Goal: Transaction & Acquisition: Purchase product/service

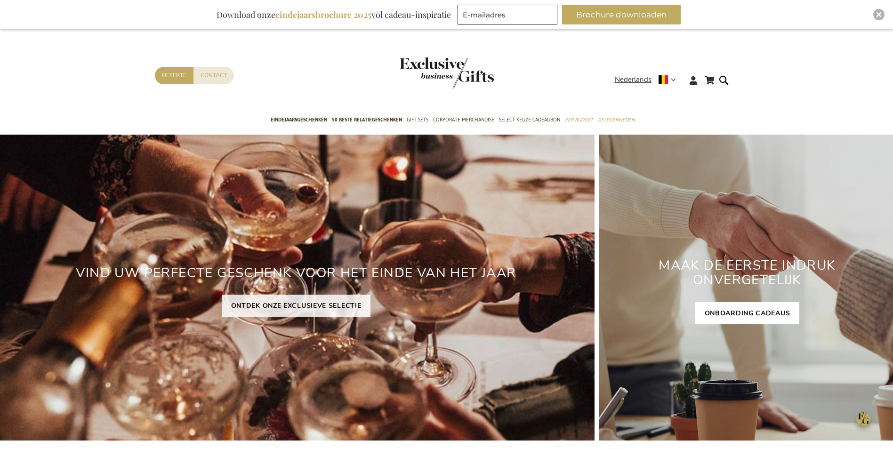
click at [739, 315] on link "ONBOARDING CADEAUS" at bounding box center [747, 313] width 104 height 22
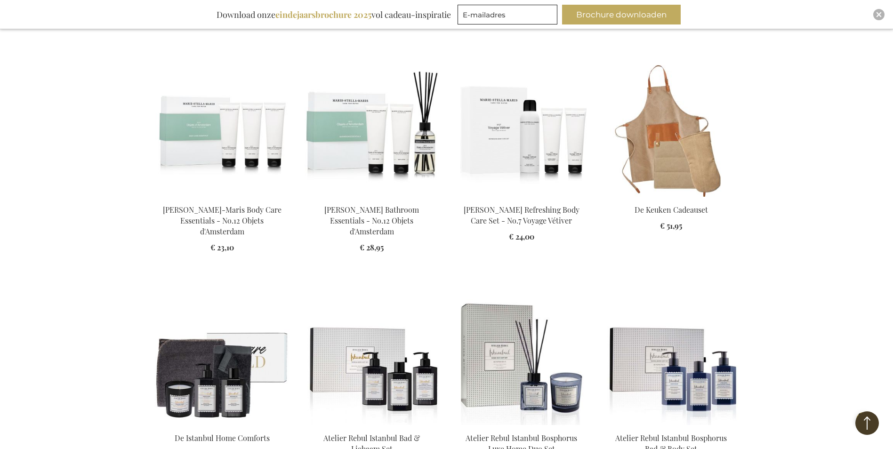
scroll to position [988, 0]
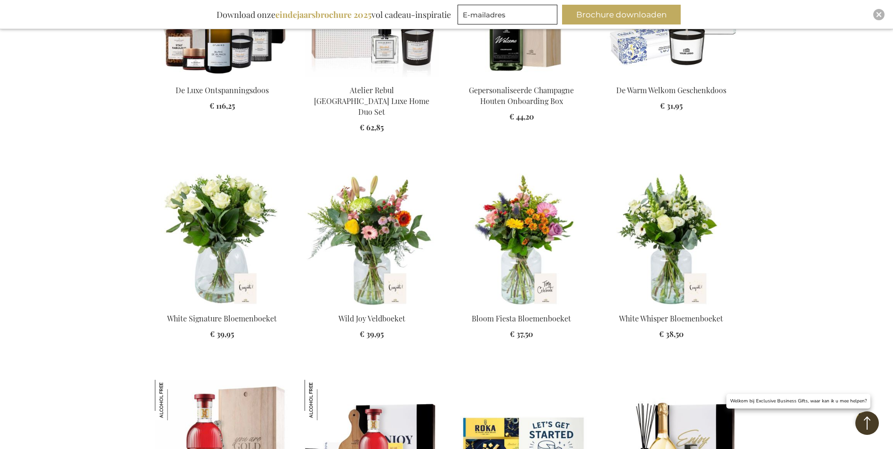
scroll to position [1412, 0]
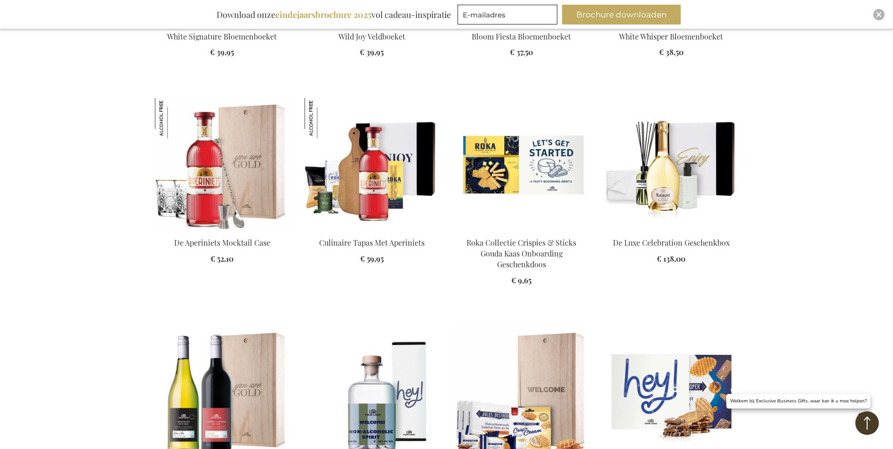
scroll to position [1788, 0]
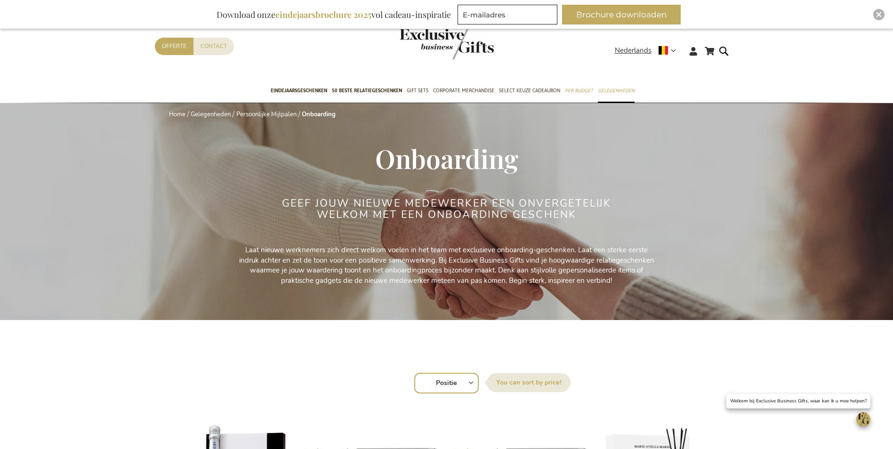
click at [320, 16] on b "eindejaarsbrochure 2025" at bounding box center [323, 14] width 96 height 11
click at [253, 16] on div "Download onze eindejaarsbrochure 2025 vol cadeau-inspiratie" at bounding box center [333, 15] width 243 height 20
click at [283, 88] on span "Eindejaarsgeschenken" at bounding box center [299, 91] width 56 height 10
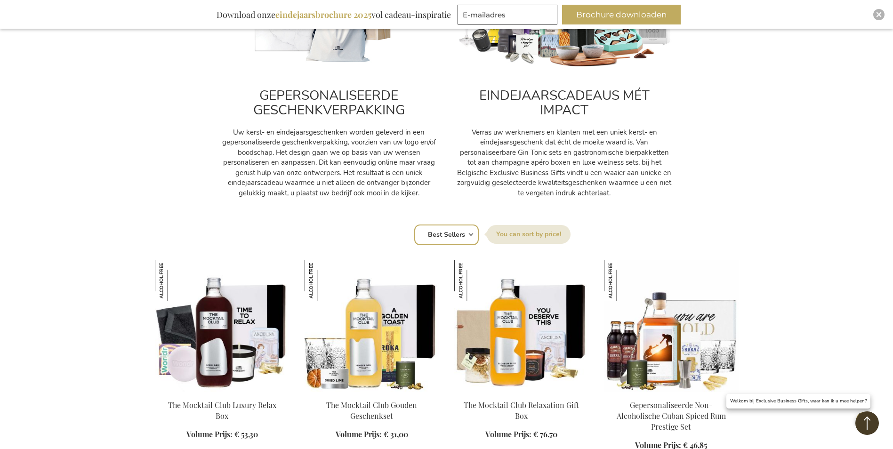
scroll to position [424, 0]
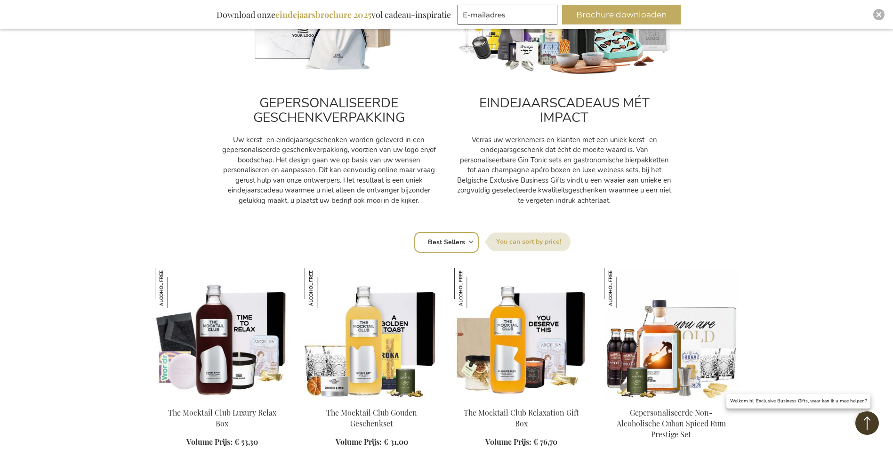
click at [527, 242] on label "Sorteer op" at bounding box center [529, 241] width 84 height 19
click at [479, 242] on select "Positie Best Sellers Meest bekeken Nieuw Biggest Saving Price: low to high Pric…" at bounding box center [446, 242] width 64 height 21
click at [470, 241] on div "Sorteer op Positie Best Sellers Meest bekeken Nieuw Biggest Saving Price: low t…" at bounding box center [447, 241] width 574 height 23
click at [472, 243] on select "Positie Best Sellers Meest bekeken Nieuw Biggest Saving Price: low to high Pric…" at bounding box center [446, 242] width 64 height 21
select select "price_asc"
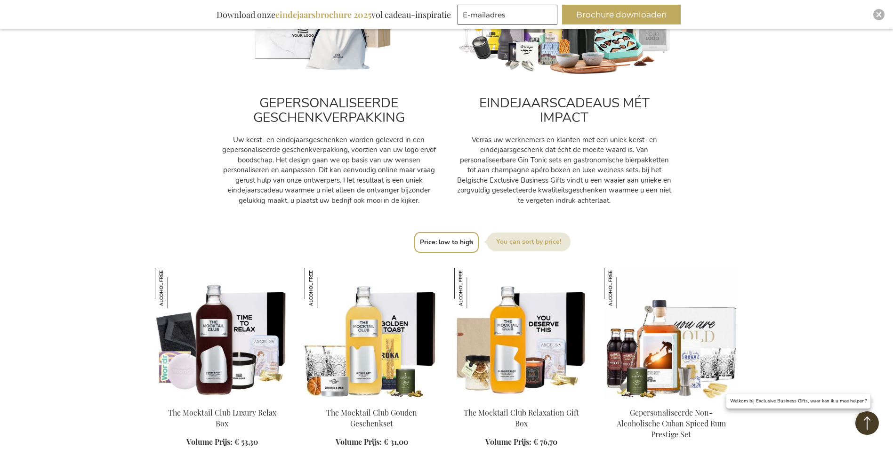
click at [414, 232] on select "Positie Best Sellers Meest bekeken Nieuw Biggest Saving Price: low to high Pric…" at bounding box center [446, 242] width 64 height 21
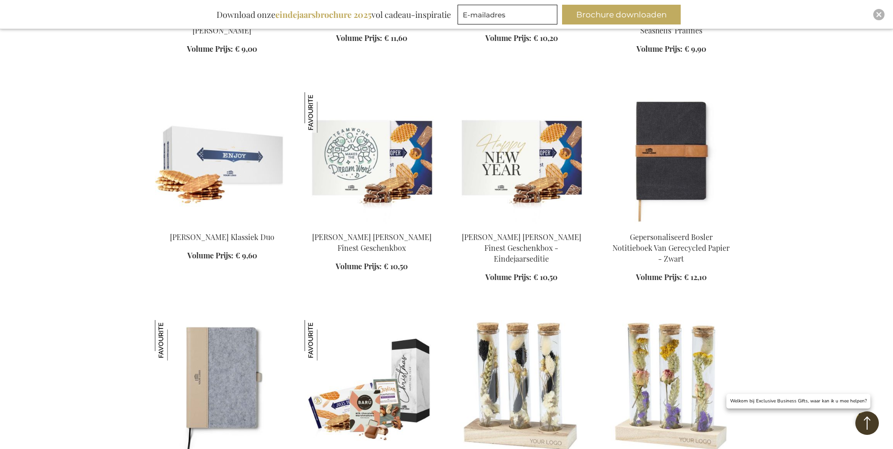
scroll to position [1223, 0]
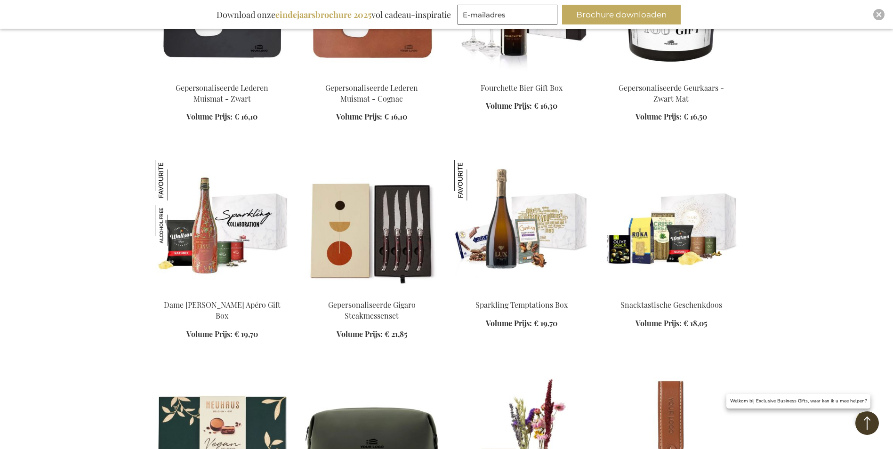
scroll to position [1882, 0]
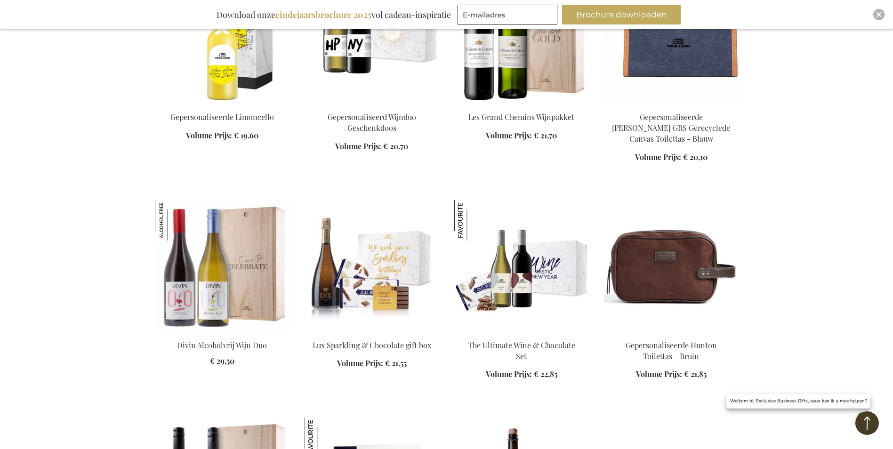
scroll to position [2588, 0]
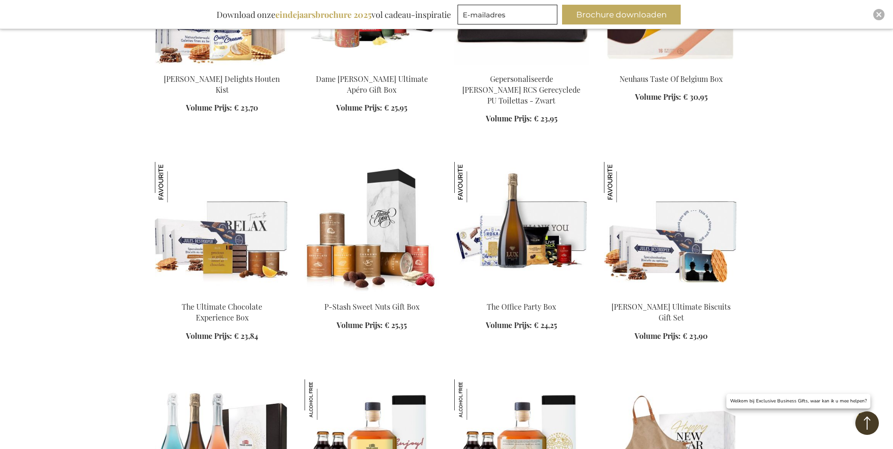
scroll to position [3294, 0]
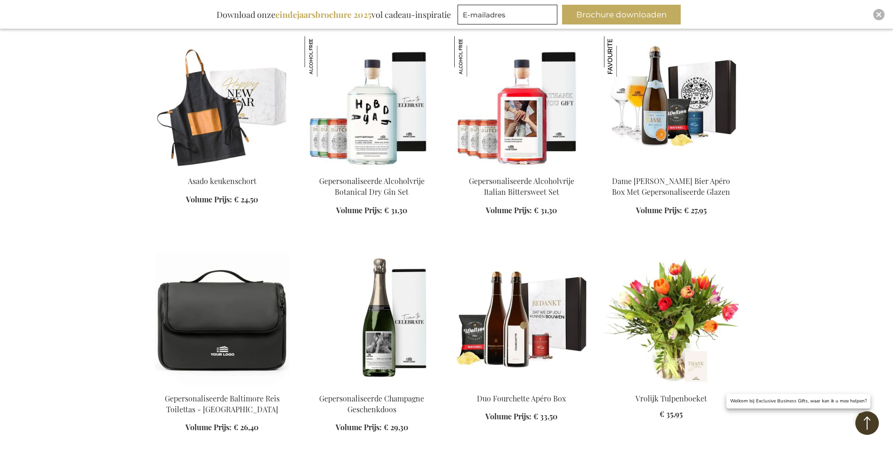
scroll to position [3764, 0]
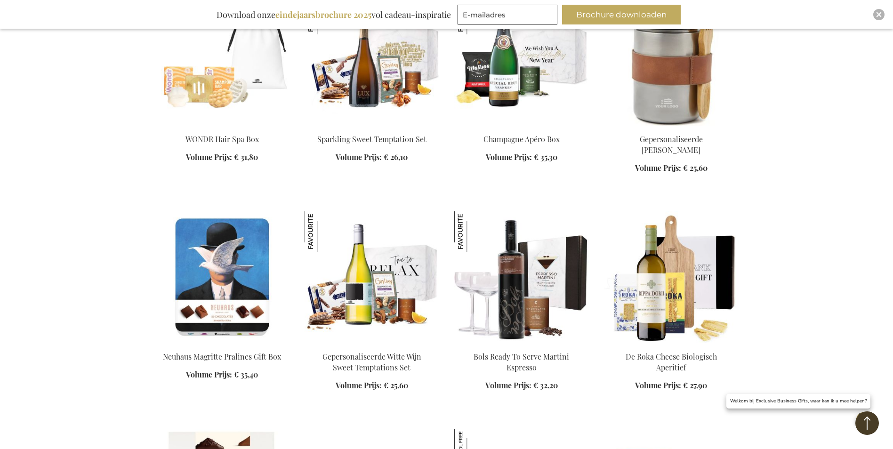
scroll to position [4376, 0]
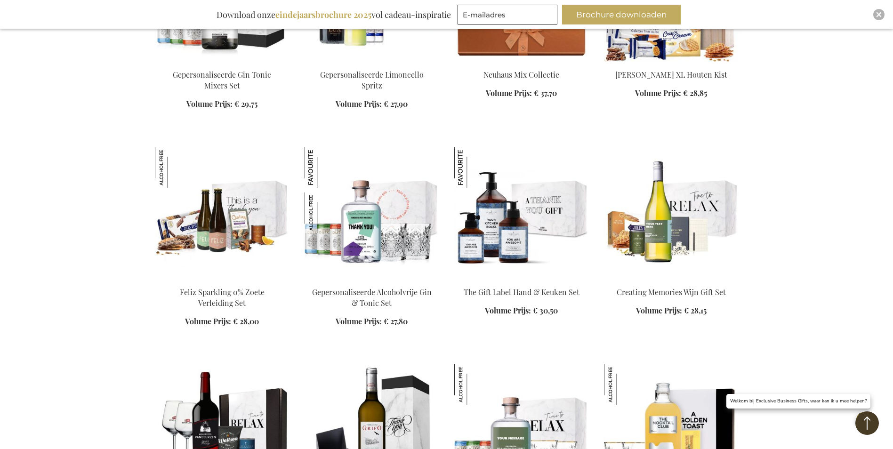
scroll to position [5035, 0]
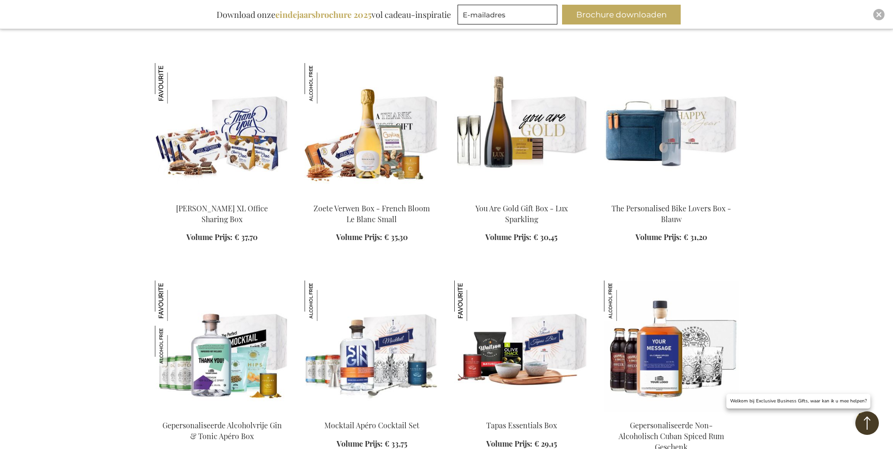
scroll to position [5694, 0]
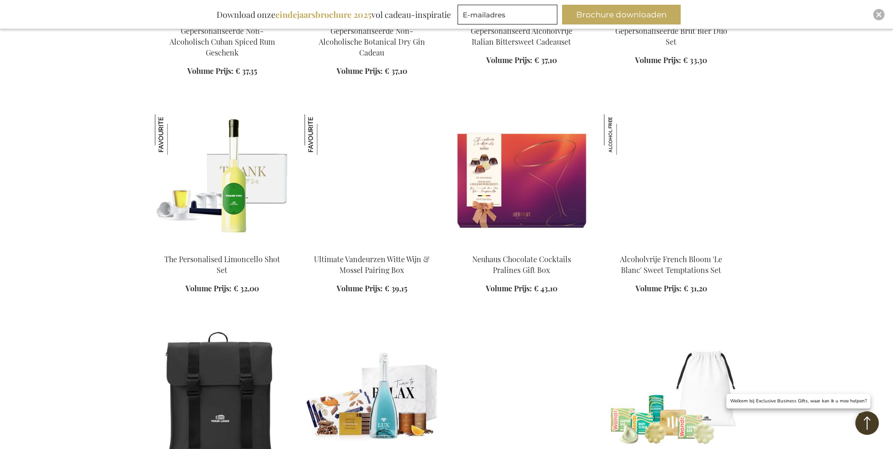
scroll to position [6400, 0]
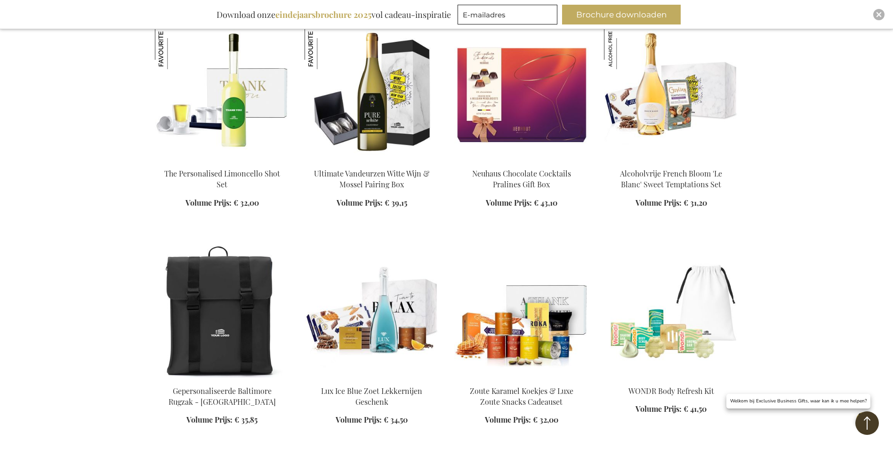
scroll to position [6211, 0]
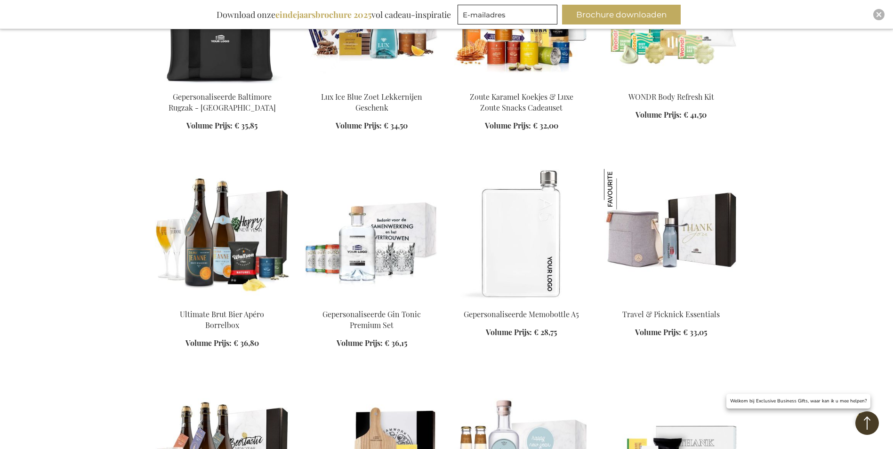
scroll to position [6823, 0]
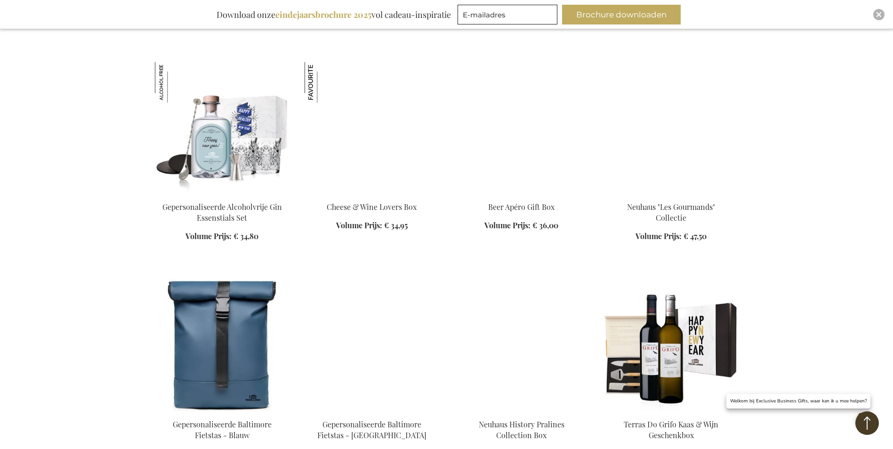
scroll to position [7717, 0]
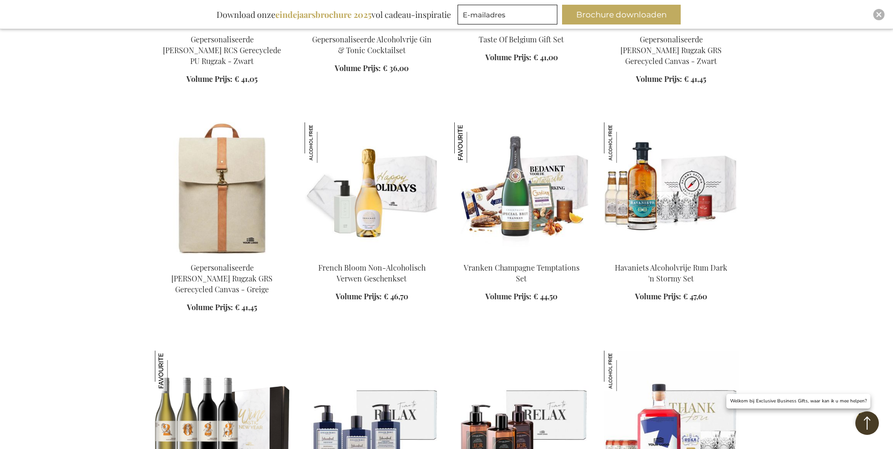
scroll to position [8282, 0]
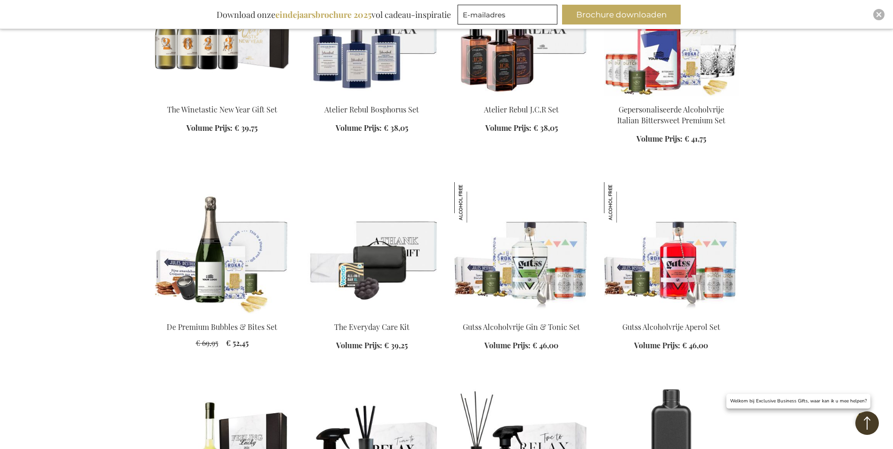
scroll to position [8799, 0]
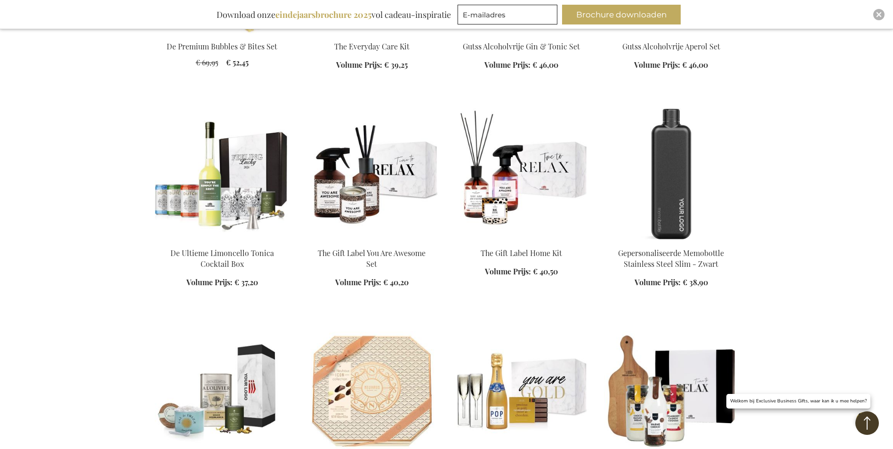
scroll to position [8799, 0]
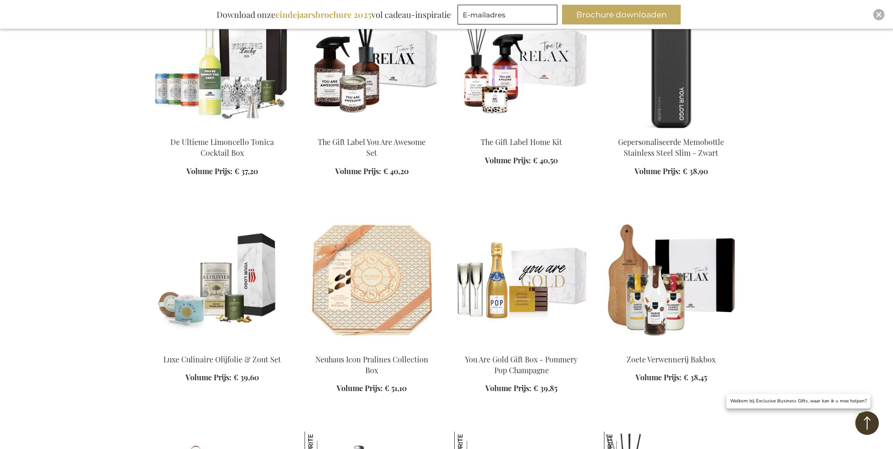
scroll to position [9176, 0]
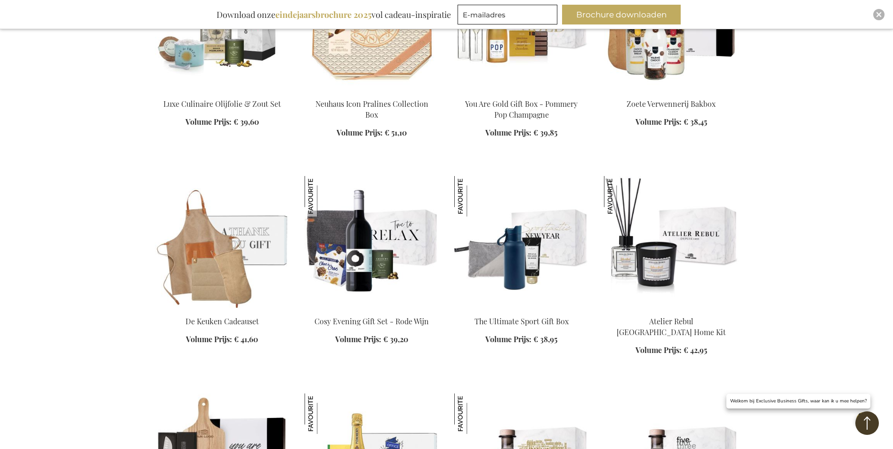
scroll to position [9317, 0]
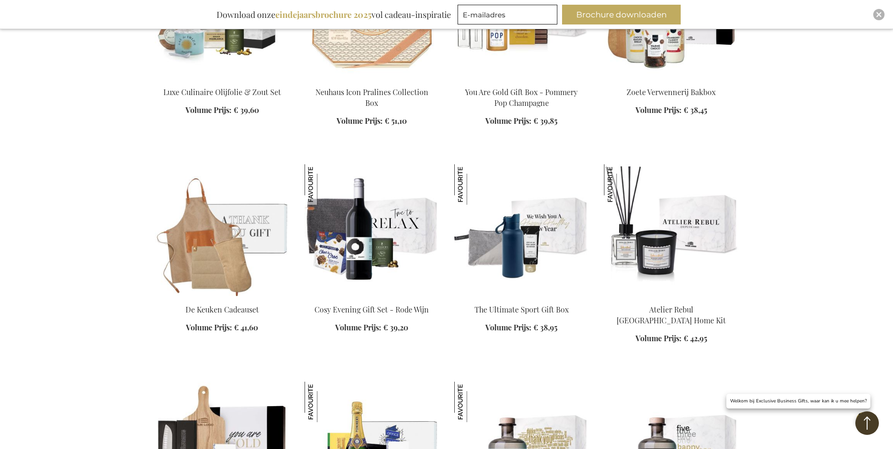
click at [514, 164] on img at bounding box center [521, 230] width 135 height 132
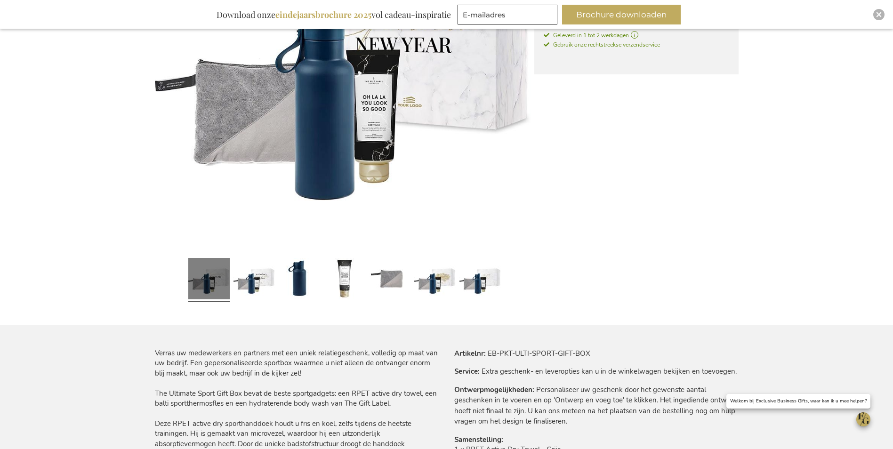
scroll to position [376, 0]
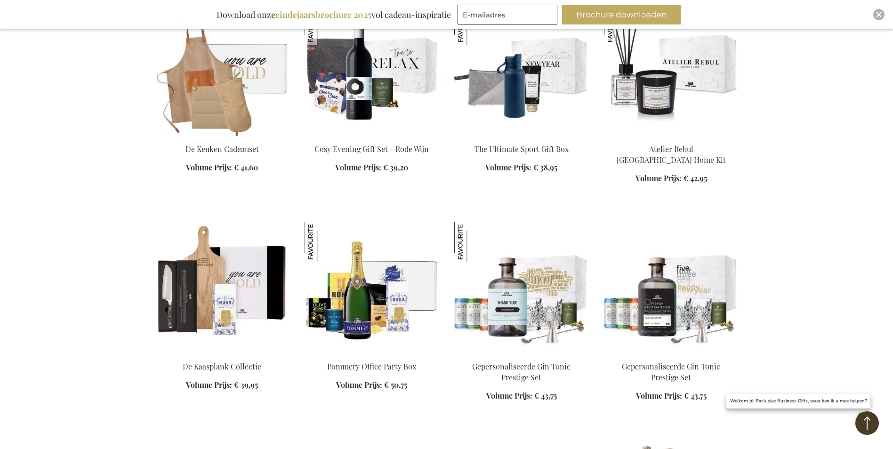
scroll to position [1097, 0]
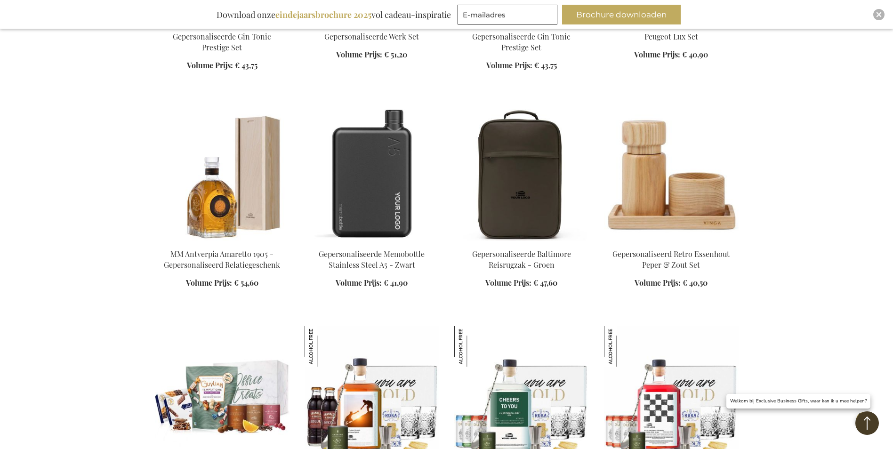
scroll to position [1850, 0]
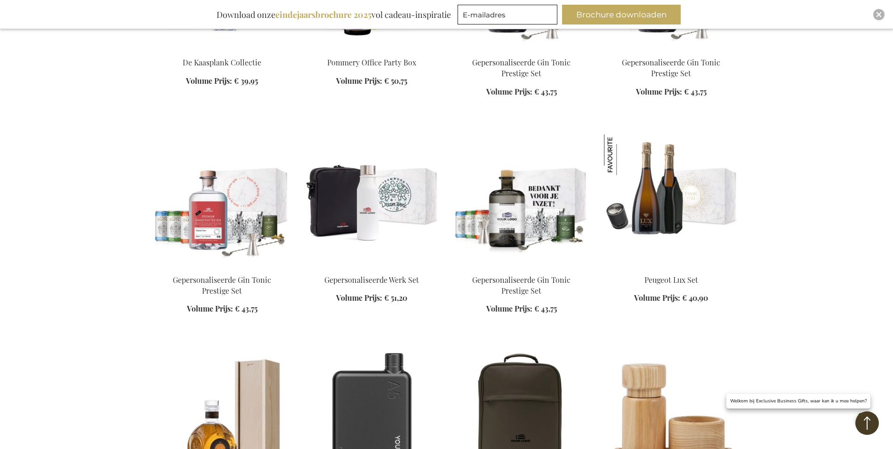
scroll to position [1285, 0]
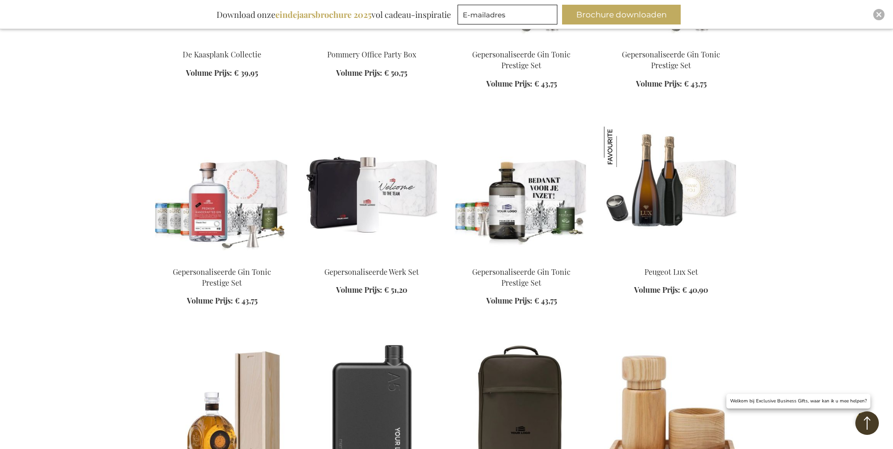
click at [343, 210] on img at bounding box center [371, 193] width 135 height 132
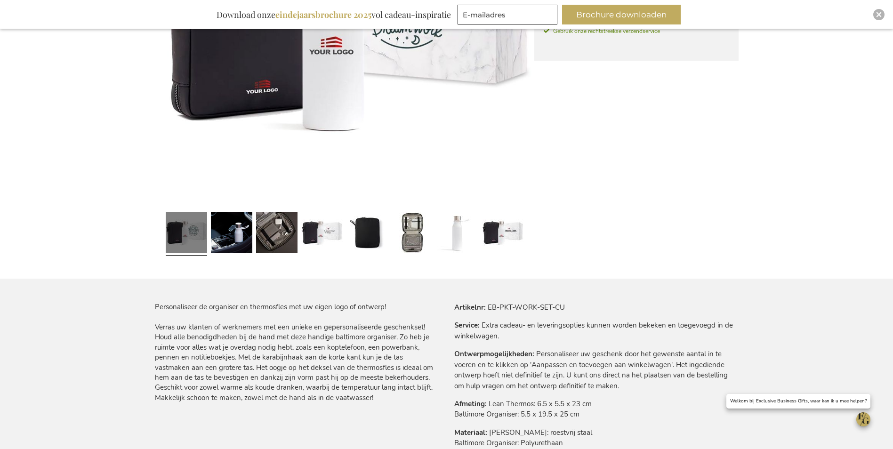
scroll to position [329, 0]
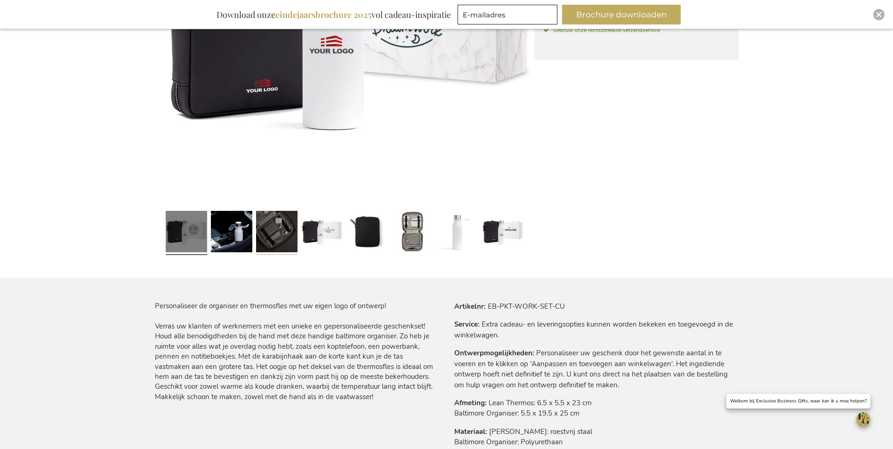
click at [262, 229] on link at bounding box center [276, 233] width 41 height 52
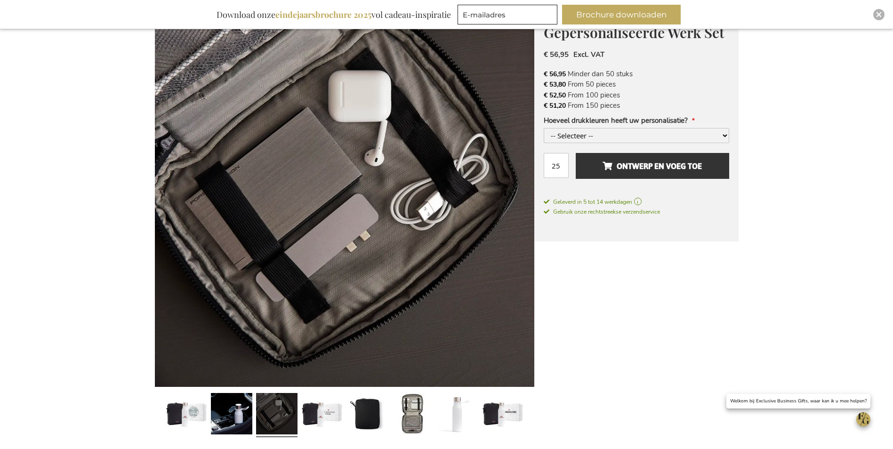
scroll to position [141, 0]
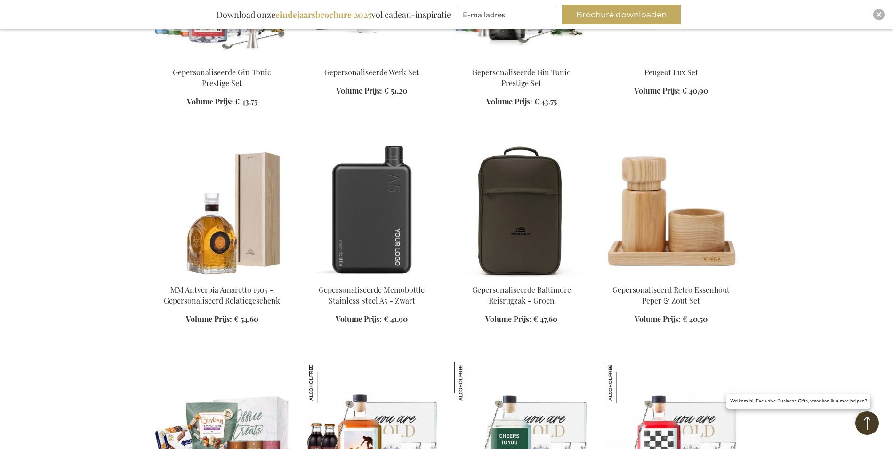
scroll to position [974, 0]
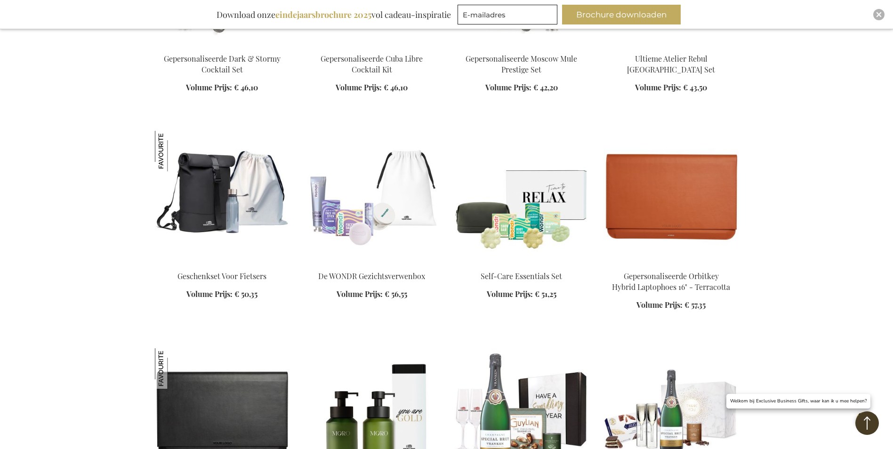
scroll to position [1915, 0]
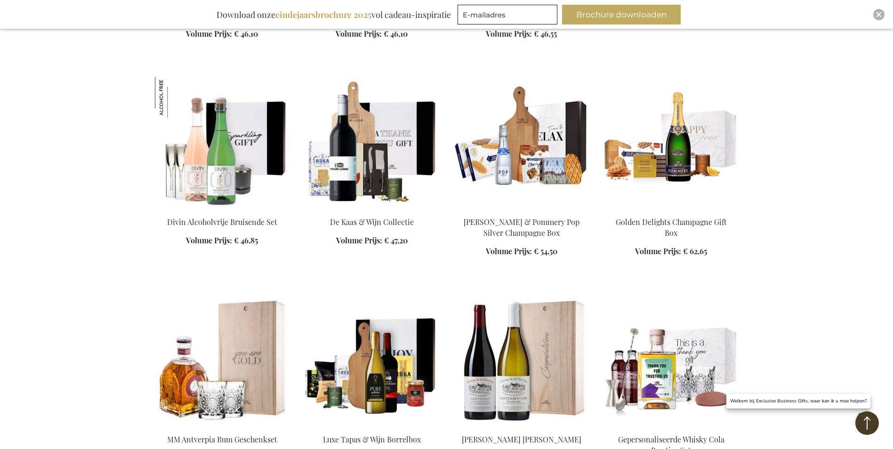
scroll to position [2621, 0]
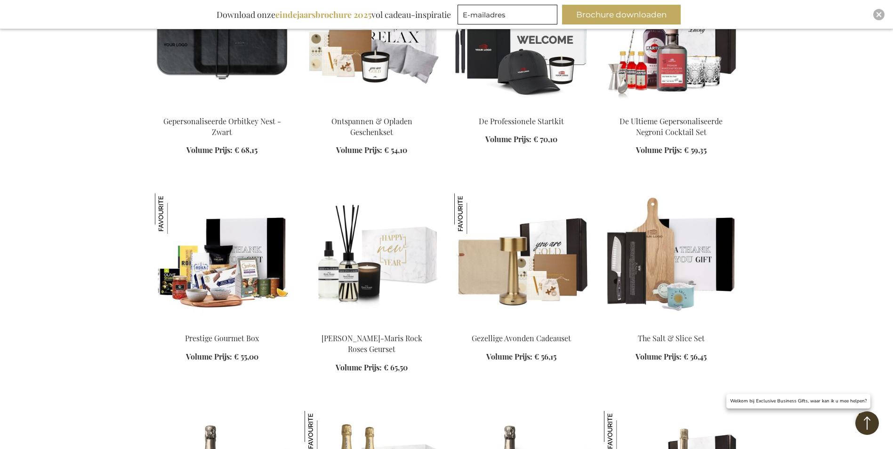
scroll to position [3373, 0]
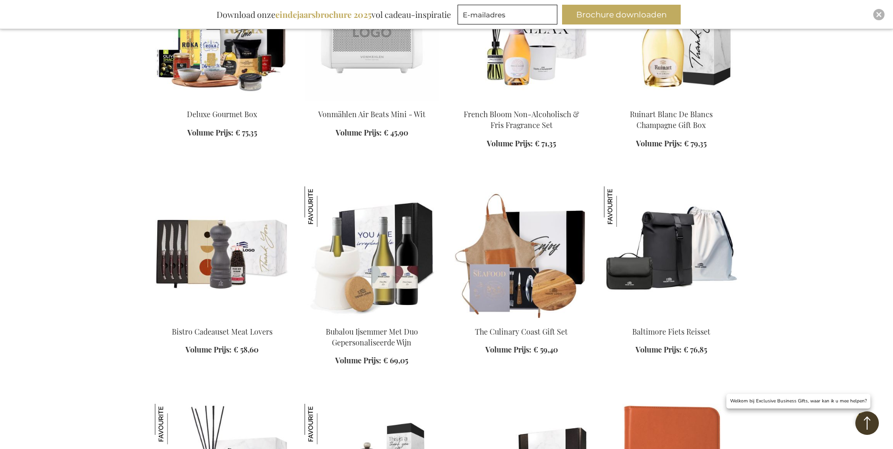
scroll to position [4032, 0]
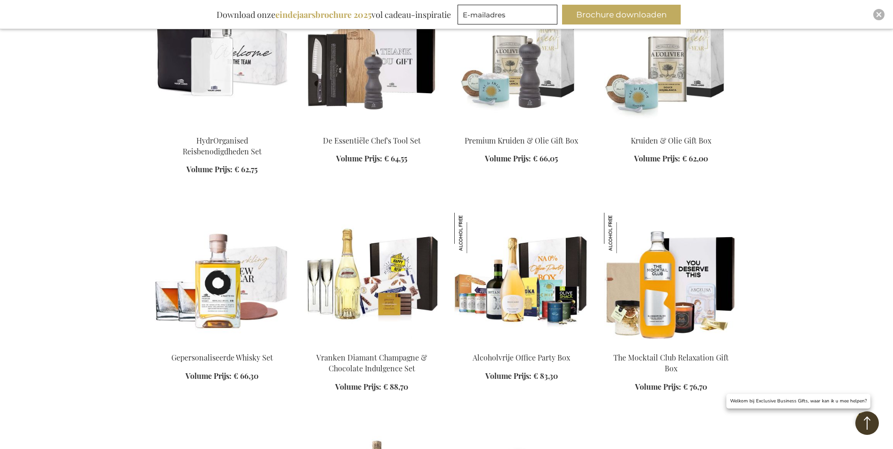
scroll to position [4550, 0]
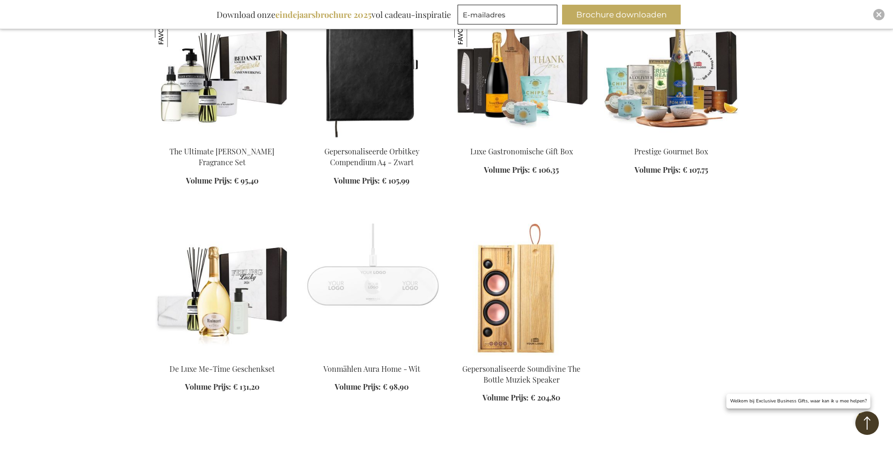
scroll to position [5115, 0]
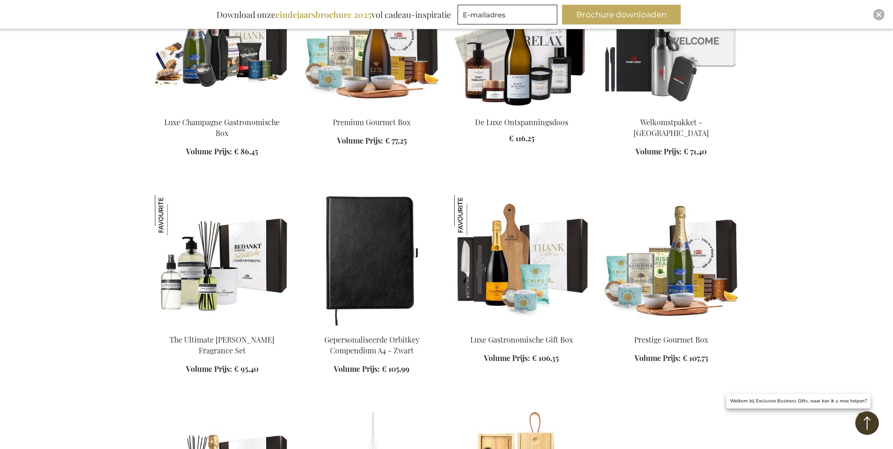
scroll to position [4832, 0]
